Goal: Check status

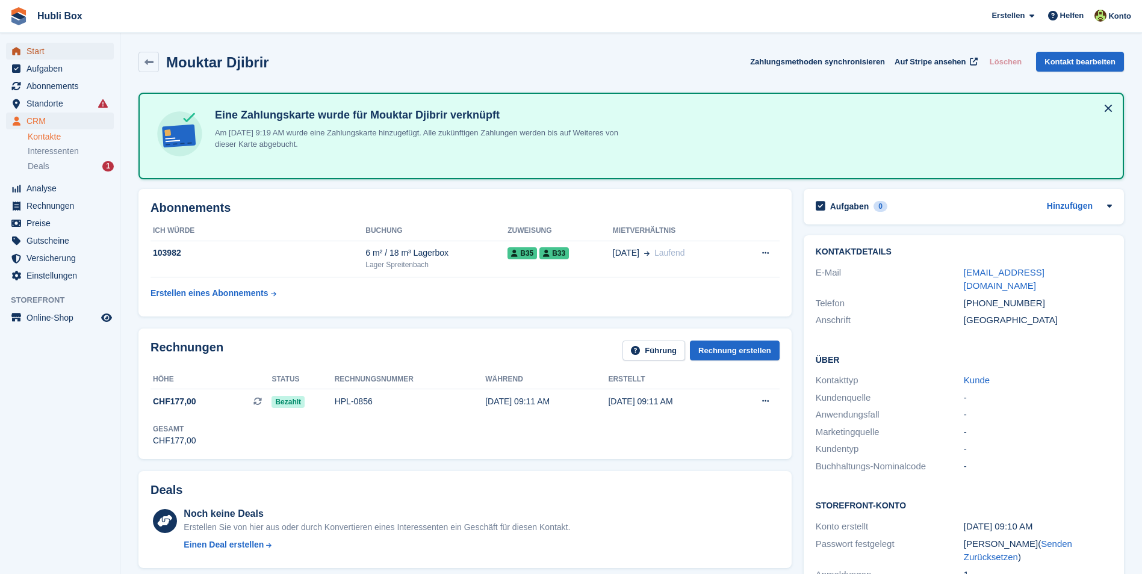
click at [67, 52] on span "Start" at bounding box center [62, 51] width 72 height 17
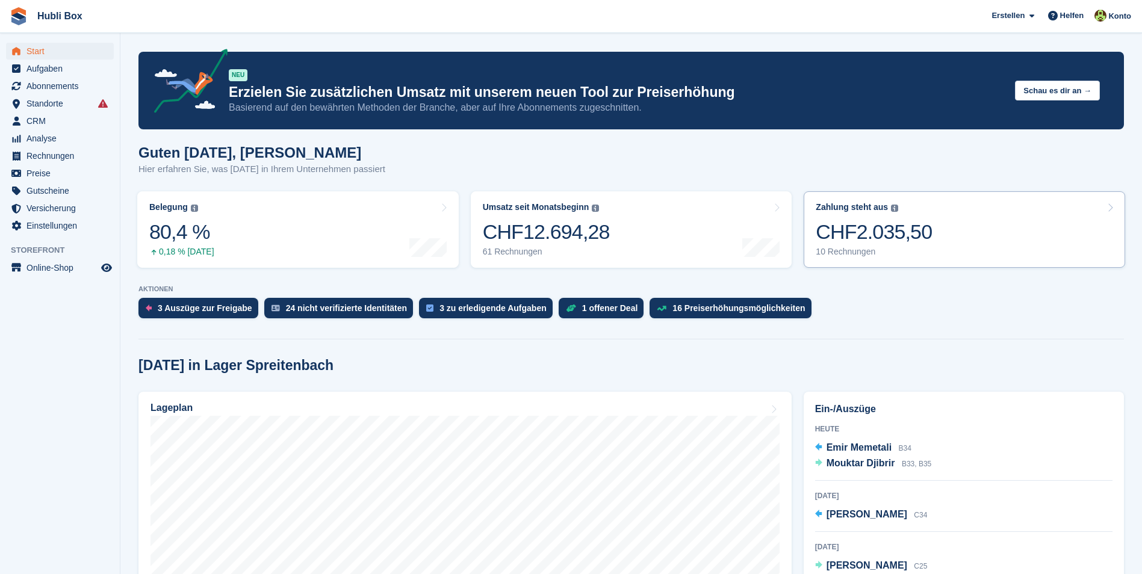
click at [918, 226] on div "CHF2.035,50" at bounding box center [874, 232] width 116 height 25
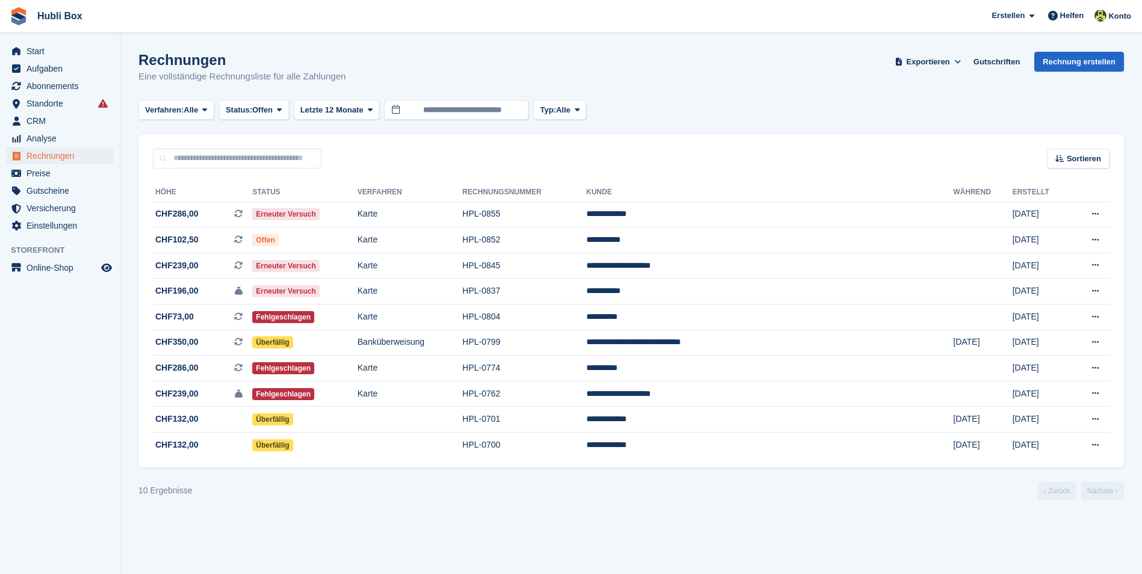
click at [918, 226] on td "**********" at bounding box center [769, 215] width 367 height 26
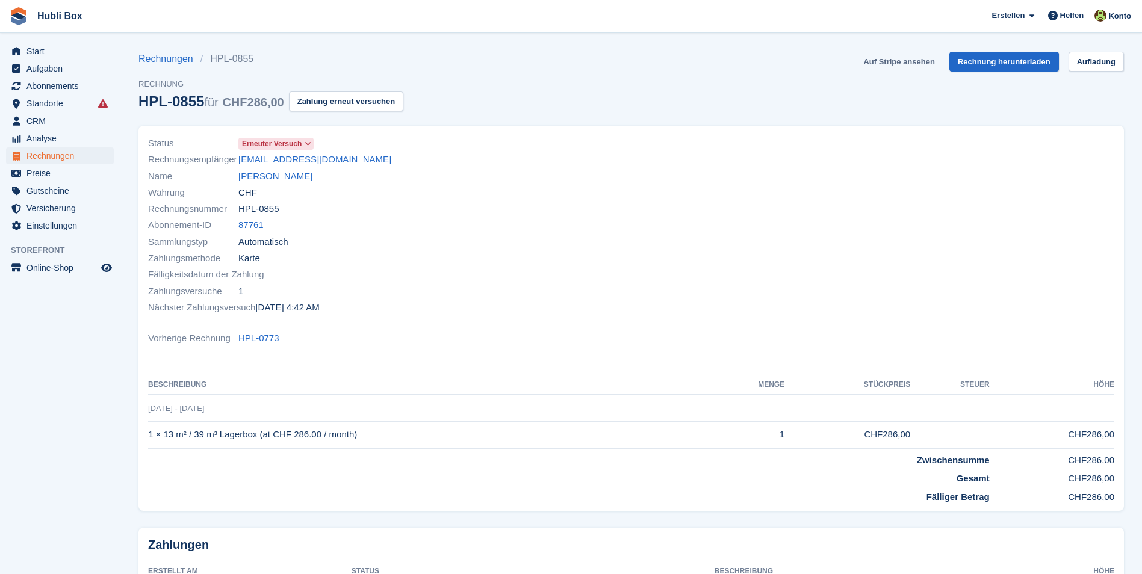
click at [890, 54] on link "Auf Stripe ansehen" at bounding box center [898, 62] width 81 height 20
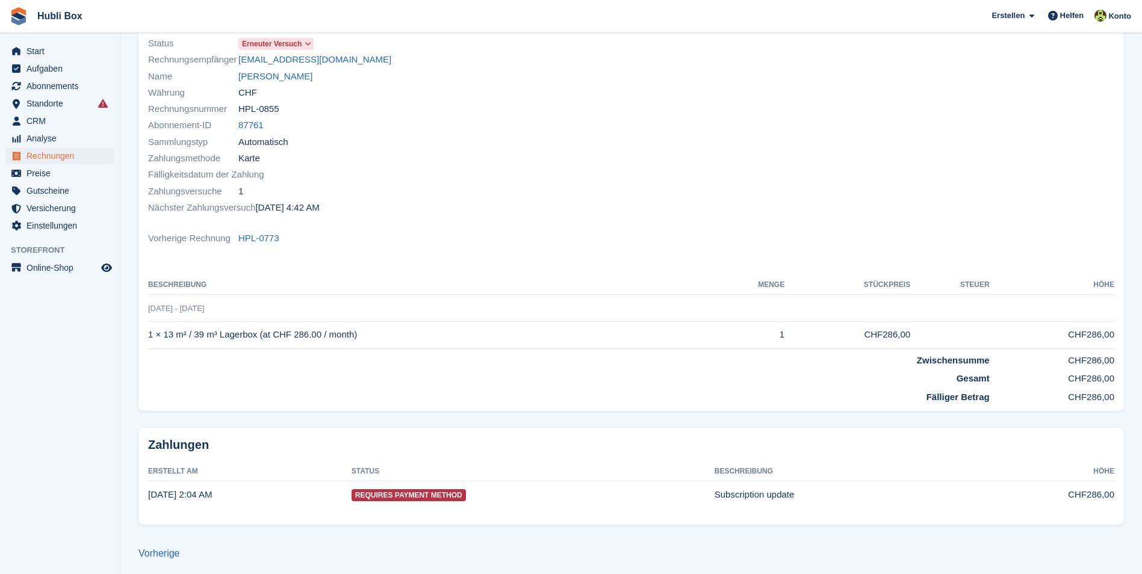
scroll to position [105, 0]
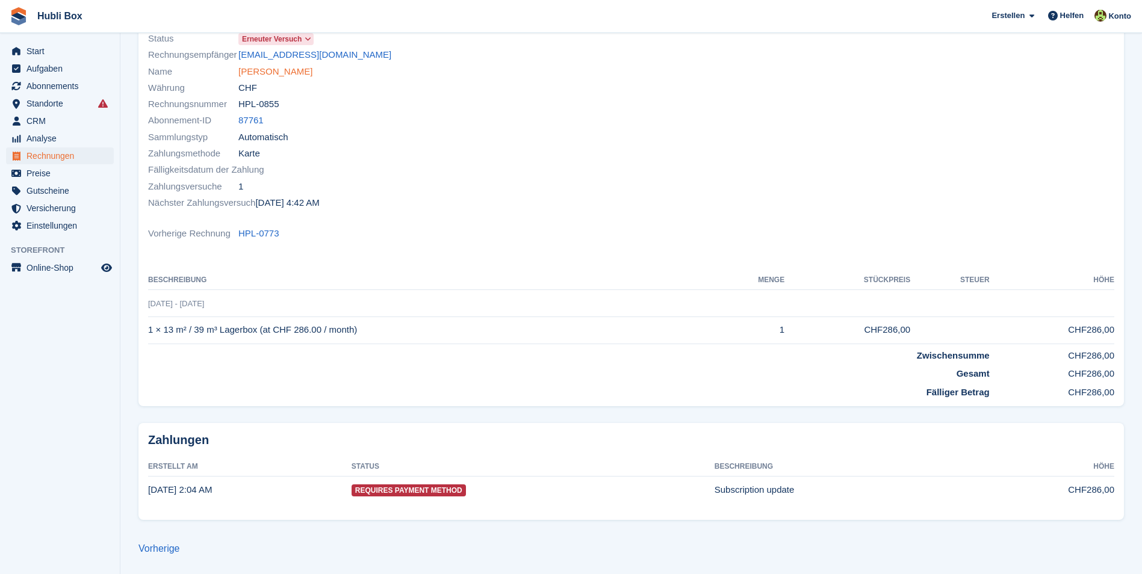
click at [264, 74] on link "[PERSON_NAME]" at bounding box center [275, 72] width 74 height 14
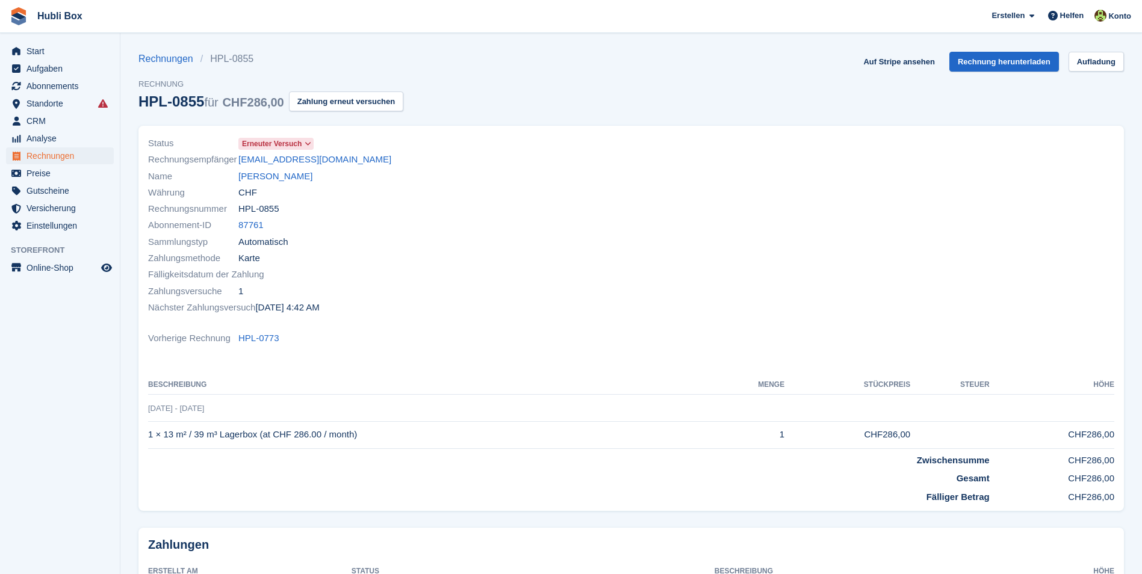
scroll to position [105, 0]
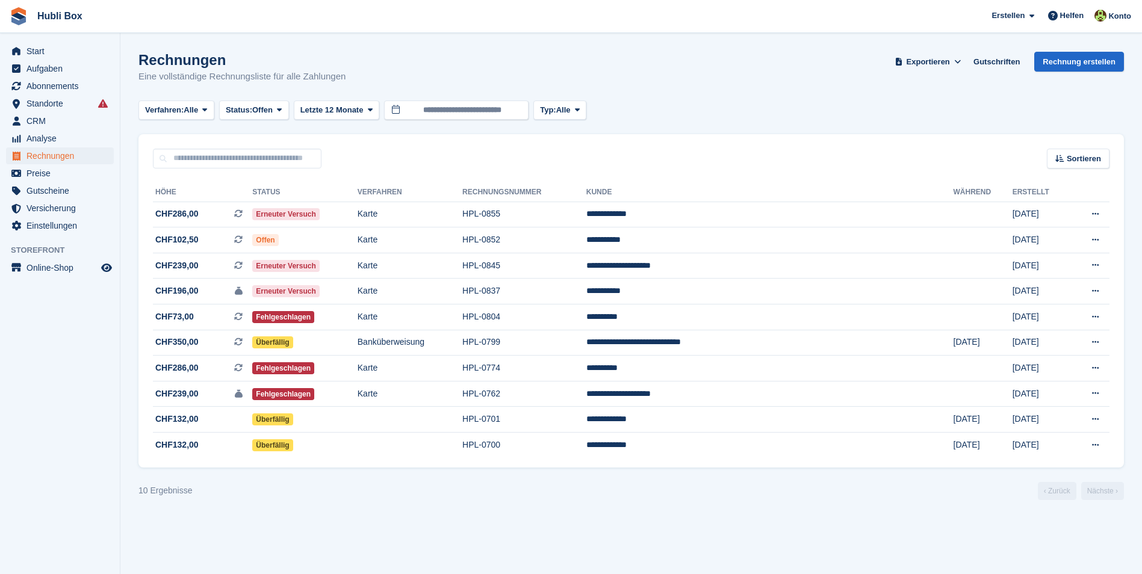
drag, startPoint x: 355, startPoint y: 80, endPoint x: 131, endPoint y: 52, distance: 226.3
click at [131, 52] on section "Rechnungen Eine vollständige Rechnungsliste für alle Zahlungen Exportieren Expo…" at bounding box center [630, 287] width 1021 height 574
click at [164, 68] on h1 "Rechnungen" at bounding box center [241, 60] width 207 height 16
click at [165, 68] on h1 "Rechnungen" at bounding box center [241, 60] width 207 height 16
click at [140, 55] on h1 "Rechnungen" at bounding box center [241, 60] width 207 height 16
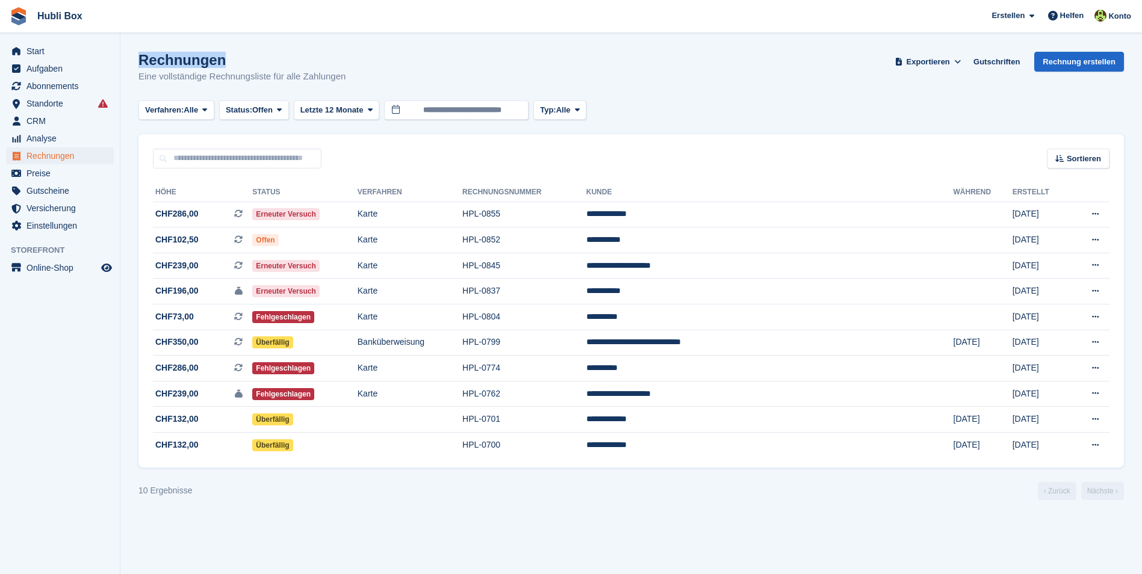
click at [140, 55] on h1 "Rechnungen" at bounding box center [241, 60] width 207 height 16
click at [180, 55] on h1 "Rechnungen" at bounding box center [241, 60] width 207 height 16
drag, startPoint x: 140, startPoint y: 61, endPoint x: 345, endPoint y: 70, distance: 206.1
click at [345, 70] on div "Rechnungen Eine vollständige Rechnungsliste für alle Zahlungen Exportieren Expo…" at bounding box center [630, 75] width 985 height 46
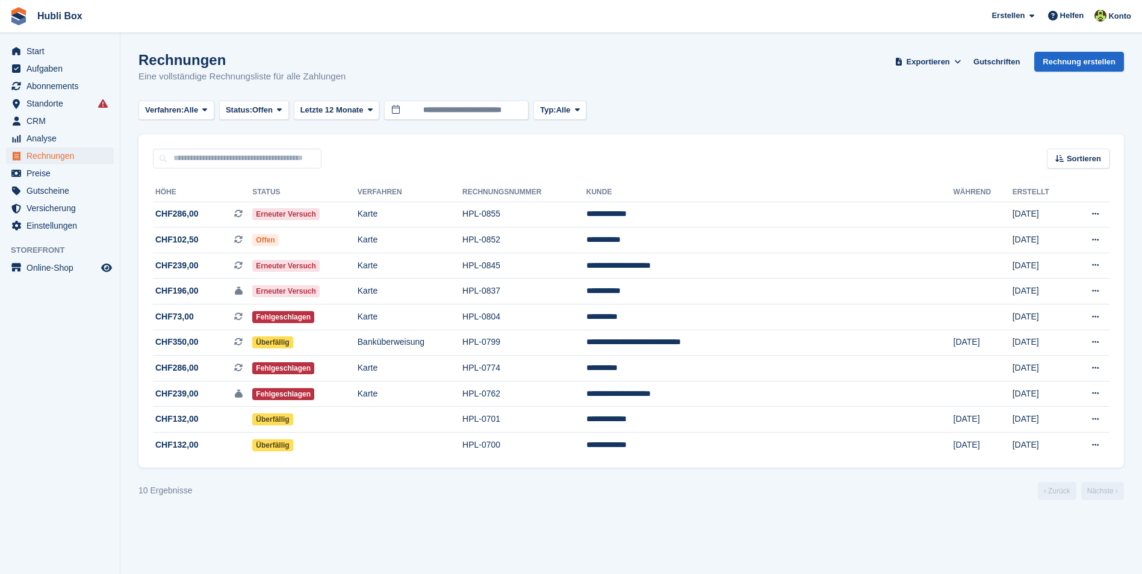
click at [345, 70] on div "Rechnungen Eine vollständige Rechnungsliste für alle Zahlungen Exportieren Expo…" at bounding box center [630, 75] width 985 height 46
drag, startPoint x: 352, startPoint y: 77, endPoint x: 136, endPoint y: 69, distance: 216.2
click at [136, 69] on section "Rechnungen Eine vollständige Rechnungsliste für alle Zahlungen Exportieren Expo…" at bounding box center [630, 287] width 1021 height 574
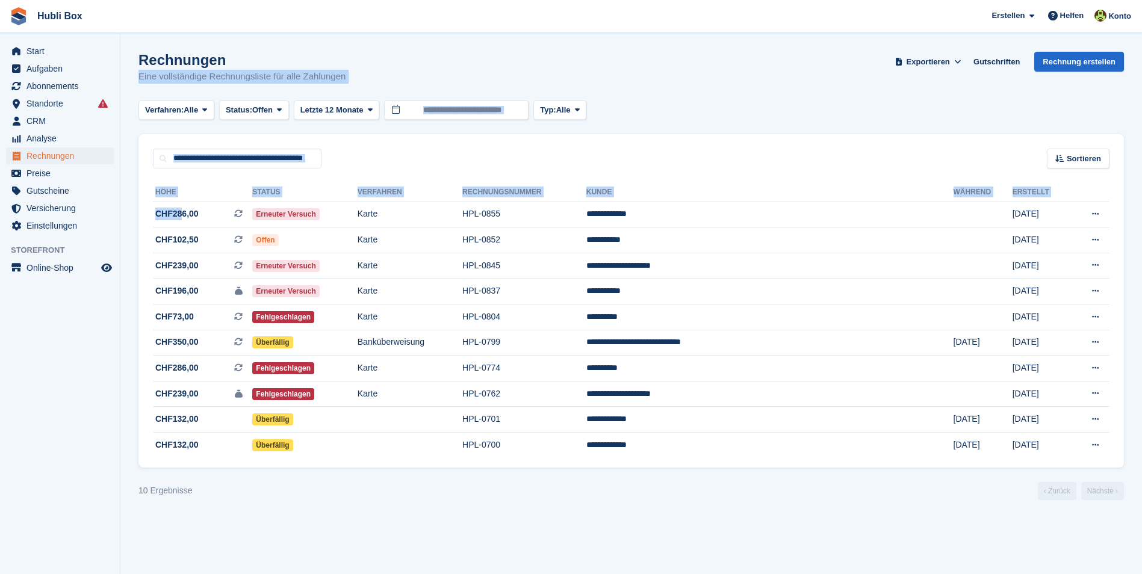
drag, startPoint x: 180, startPoint y: 220, endPoint x: 492, endPoint y: 54, distance: 353.8
click at [492, 54] on turbo-frame "Rechnungen Eine vollständige Rechnungsliste für alle Zahlungen Exportieren Expo…" at bounding box center [630, 276] width 985 height 448
click at [492, 54] on div "Rechnungen Eine vollständige Rechnungsliste für alle Zahlungen Exportieren Expo…" at bounding box center [630, 75] width 985 height 46
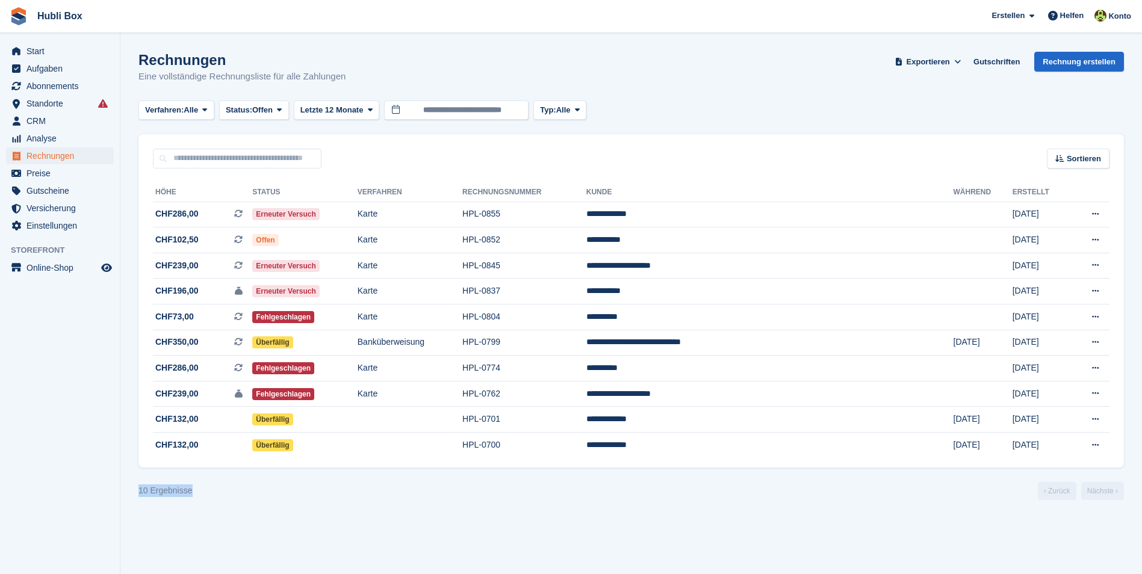
drag, startPoint x: 262, startPoint y: 498, endPoint x: 123, endPoint y: 487, distance: 139.5
click at [123, 487] on section "Rechnungen Eine vollständige Rechnungsliste für alle Zahlungen Exportieren Expo…" at bounding box center [630, 287] width 1021 height 574
